Goal: Information Seeking & Learning: Learn about a topic

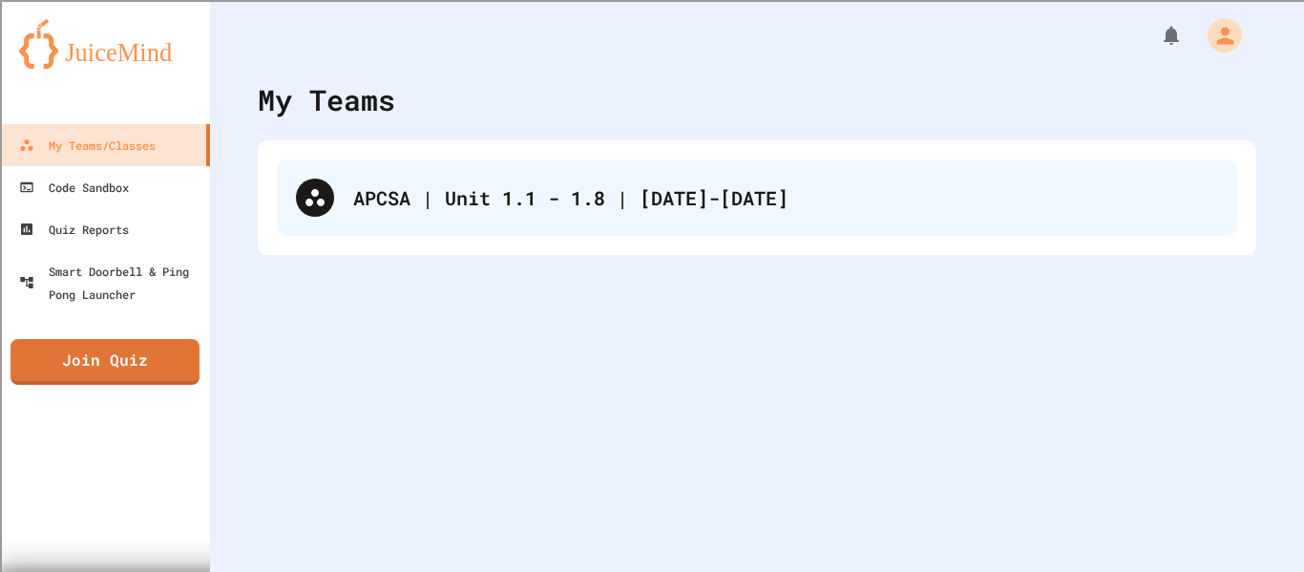
click at [490, 212] on div "APCSA | Unit 1.1 - 1.8 | [DATE]-[DATE]" at bounding box center [757, 197] width 960 height 76
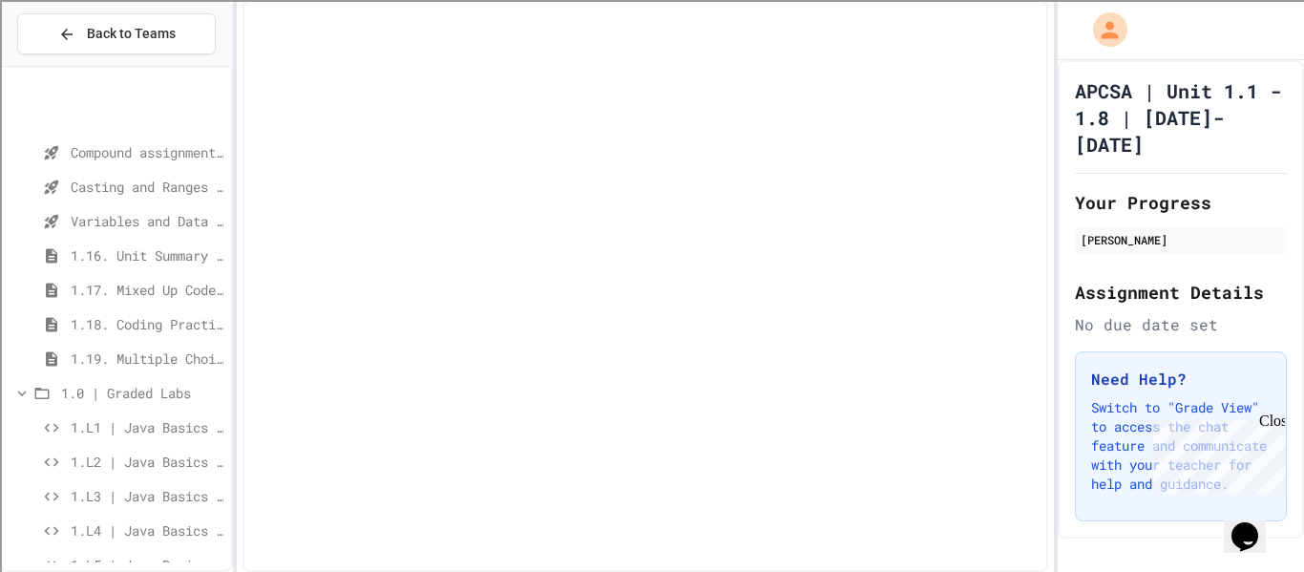
scroll to position [524, 0]
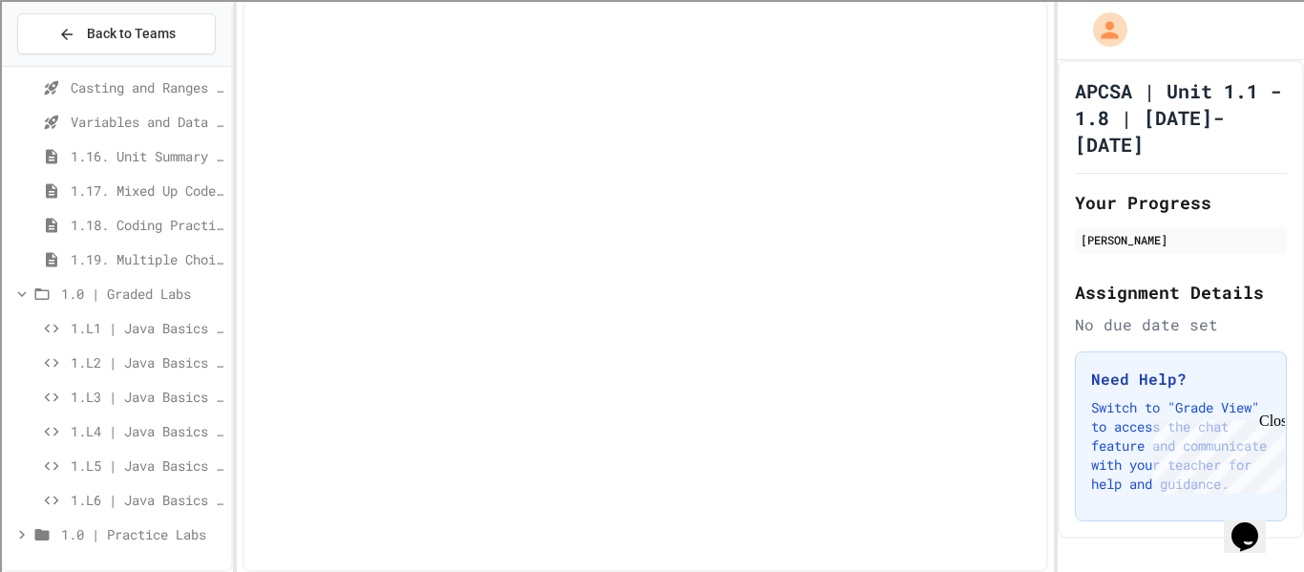
click at [187, 336] on span "1.L1 | Java Basics - Fish Lab" at bounding box center [147, 328] width 153 height 20
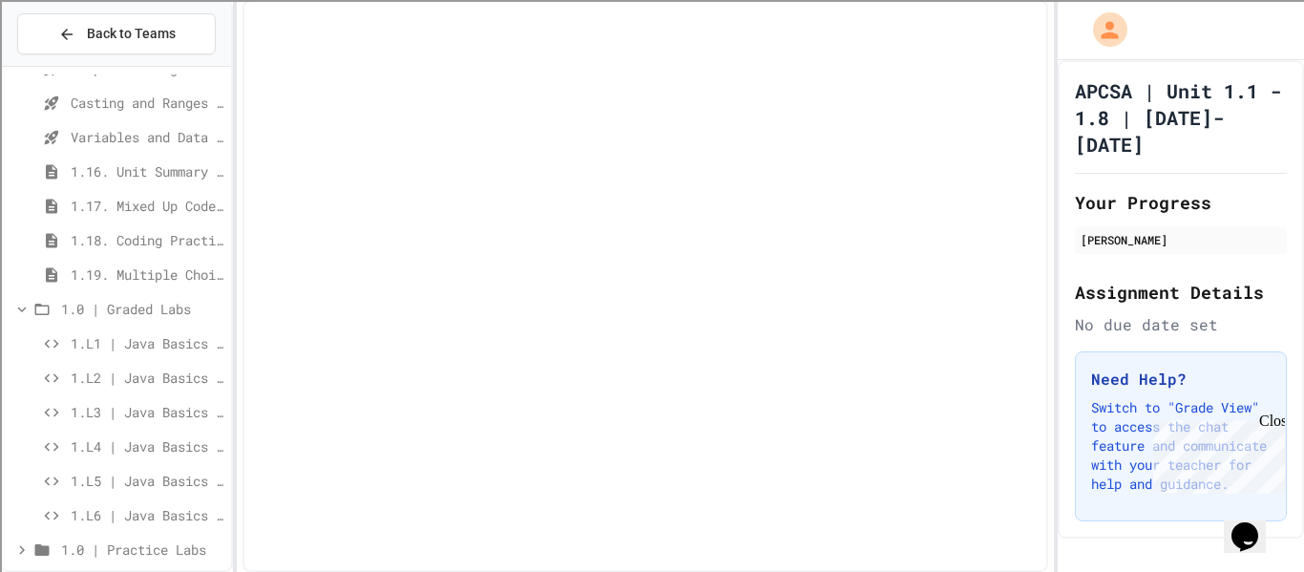
click at [159, 351] on span "1.L1 | Java Basics - Fish Lab" at bounding box center [147, 343] width 153 height 20
